Goal: Navigation & Orientation: Find specific page/section

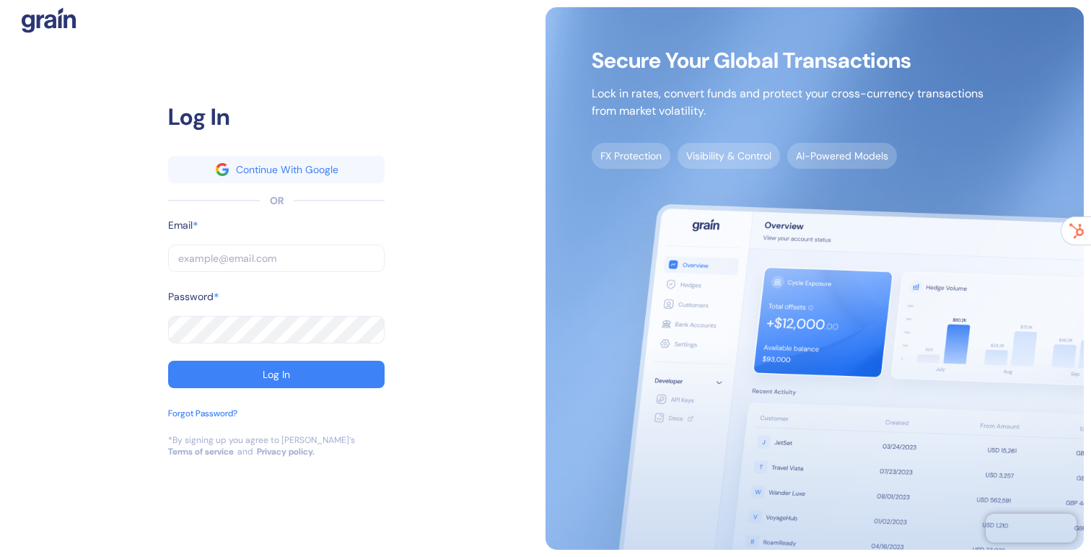
click at [204, 262] on input "text" at bounding box center [276, 258] width 217 height 27
type input "[EMAIL_ADDRESS][DOMAIN_NAME]"
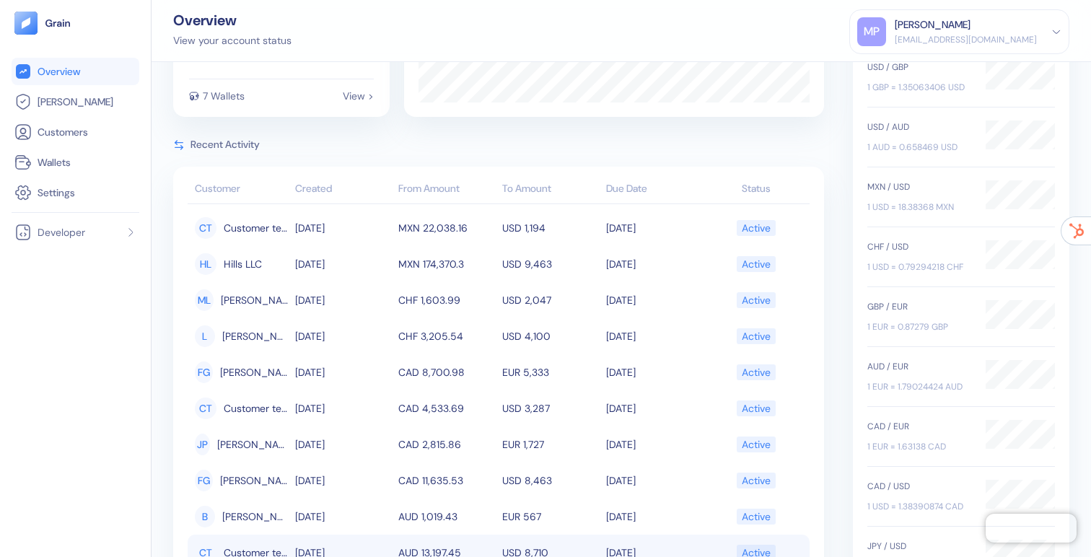
scroll to position [131, 0]
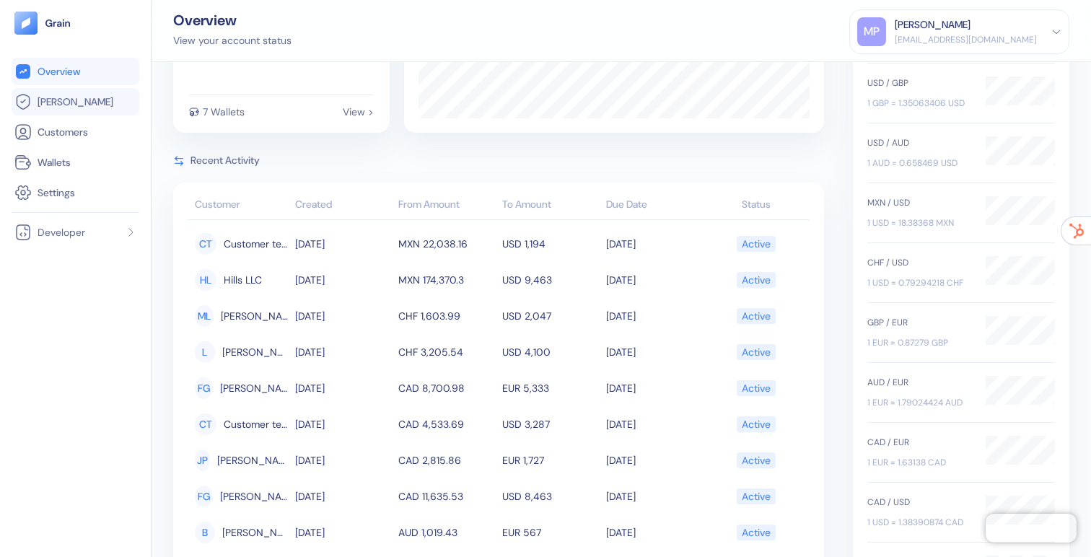
click at [48, 101] on span "[PERSON_NAME]" at bounding box center [76, 102] width 76 height 14
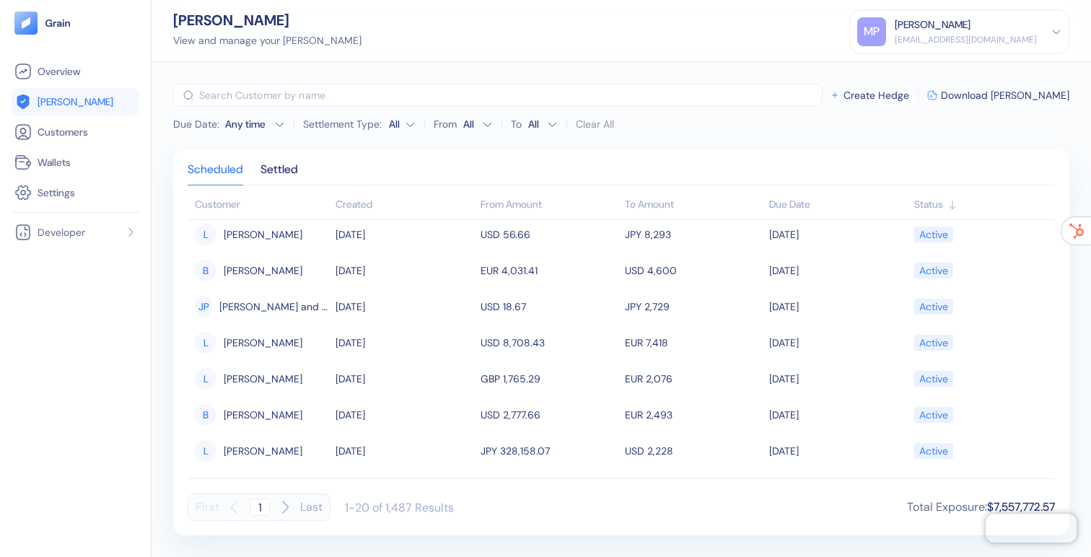
scroll to position [475, 0]
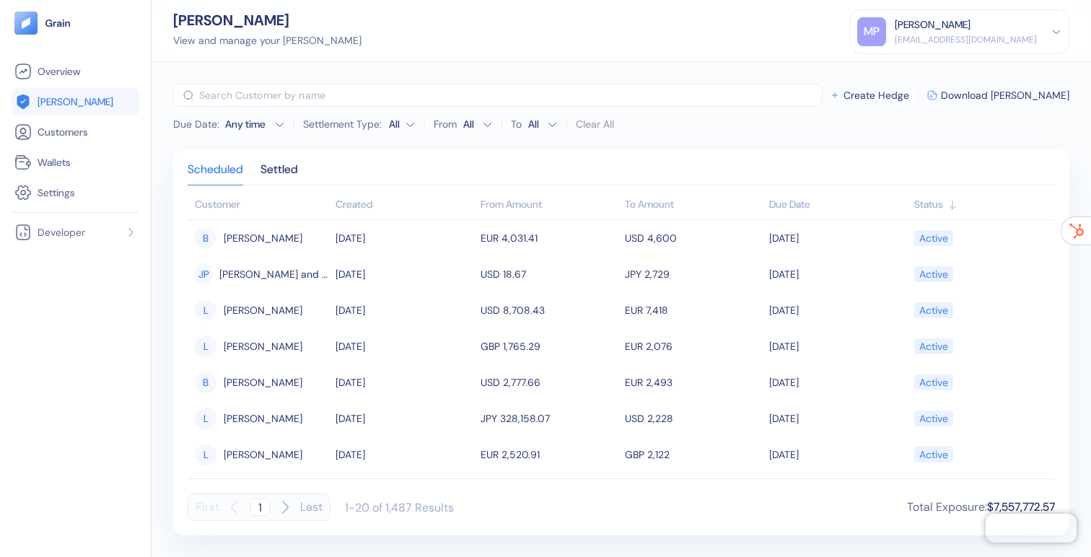
click at [304, 501] on button "Last" at bounding box center [311, 507] width 22 height 27
type input "75"
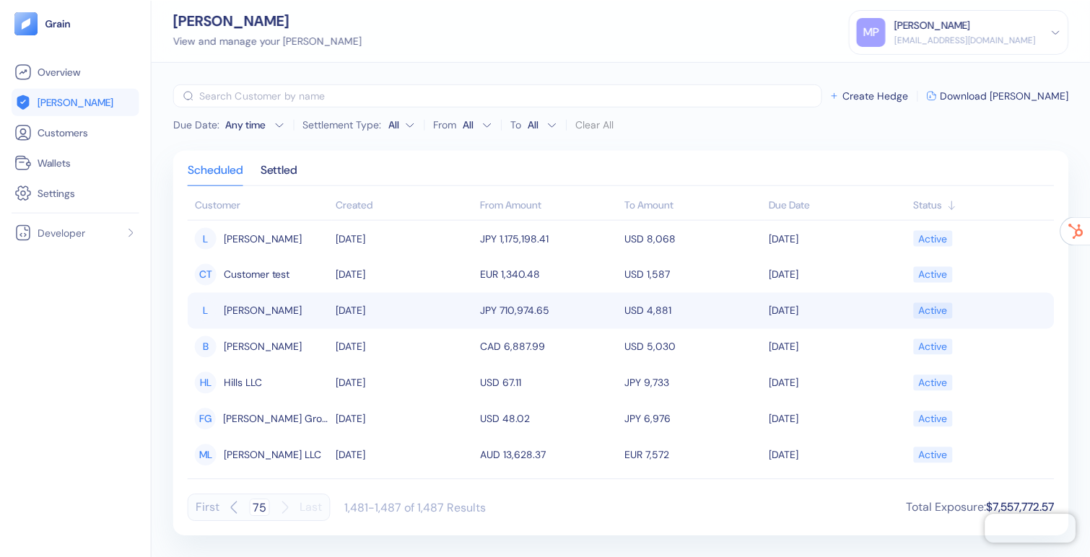
scroll to position [0, 0]
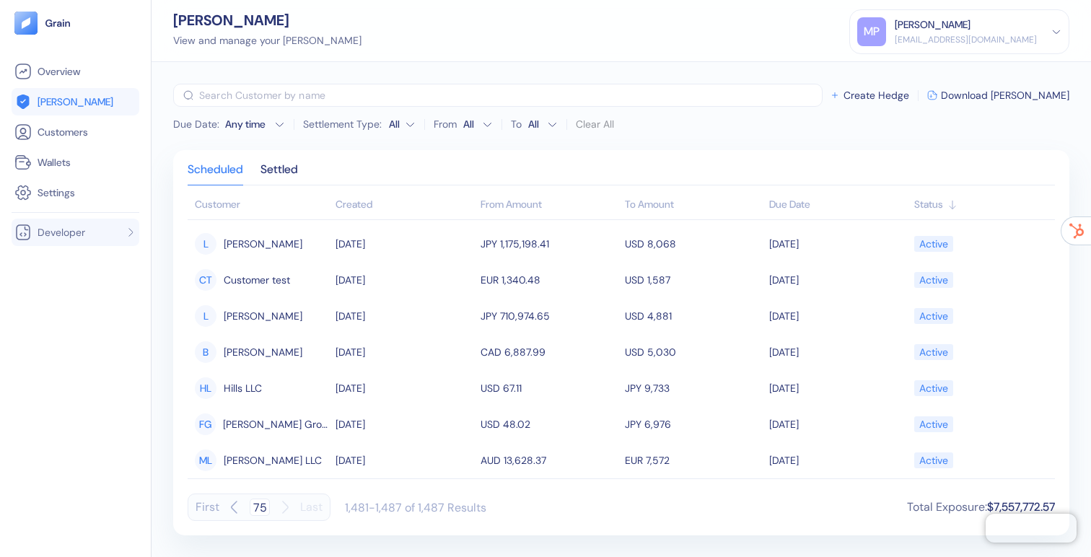
click at [69, 233] on span "Developer" at bounding box center [62, 232] width 48 height 14
click at [66, 299] on div "Overview [PERSON_NAME] Customers Wallets Settings Developer API Keys Docs" at bounding box center [76, 296] width 128 height 476
click at [70, 279] on li "Docs" at bounding box center [82, 286] width 101 height 23
click at [67, 286] on icon at bounding box center [70, 286] width 10 height 10
